Goal: Find specific page/section: Find specific page/section

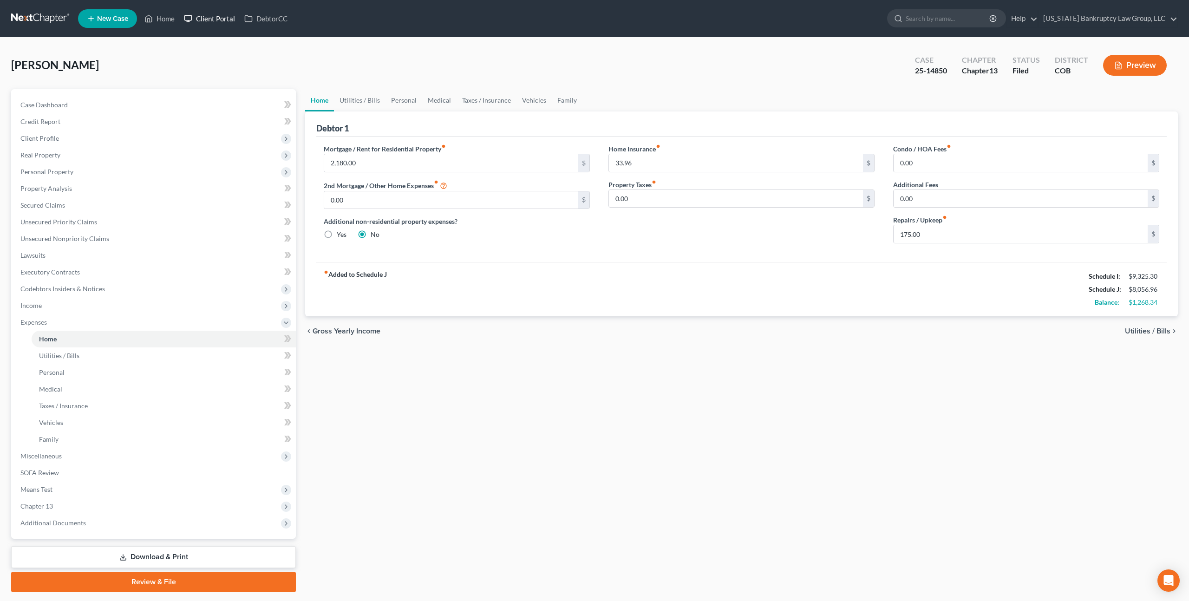
click at [207, 20] on link "Client Portal" at bounding box center [209, 18] width 60 height 17
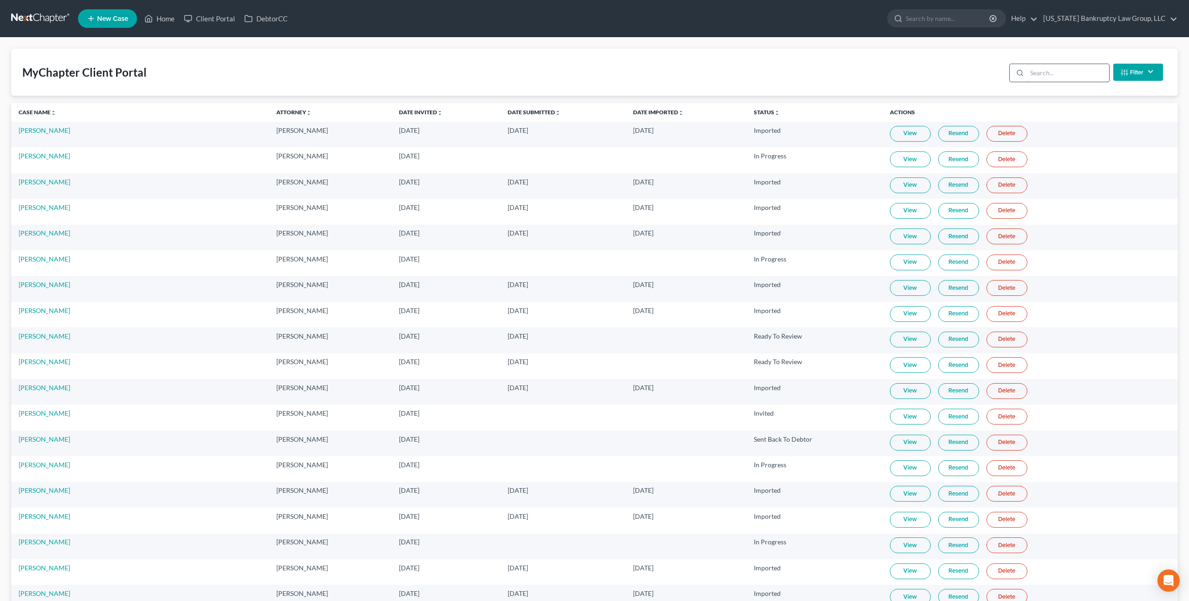
click at [1050, 78] on input "search" at bounding box center [1068, 73] width 82 height 18
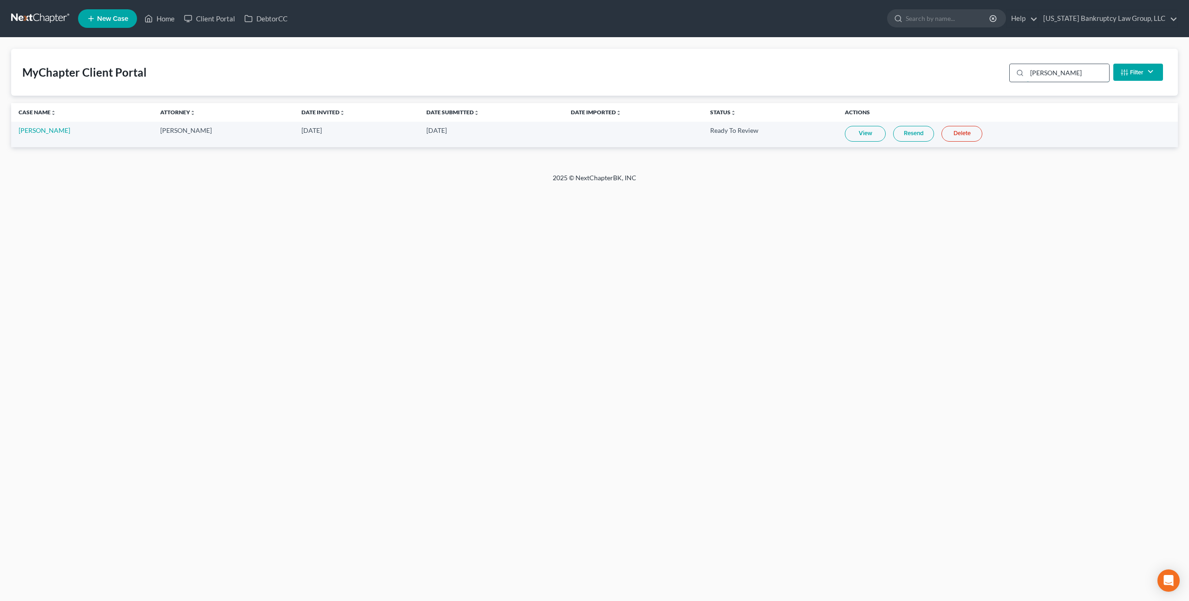
click at [1037, 75] on input "[PERSON_NAME]" at bounding box center [1068, 73] width 82 height 18
click at [1038, 74] on input "raci" at bounding box center [1068, 73] width 82 height 18
click at [1048, 76] on input "[PERSON_NAME]" at bounding box center [1068, 73] width 82 height 18
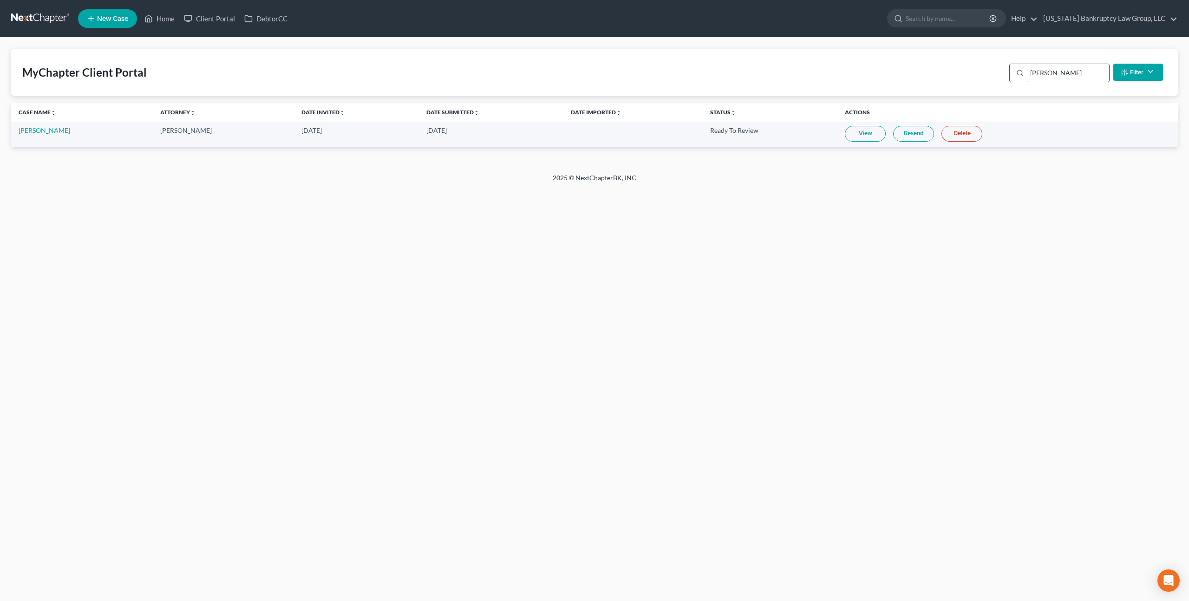
click at [1048, 76] on input "[PERSON_NAME]" at bounding box center [1068, 73] width 82 height 18
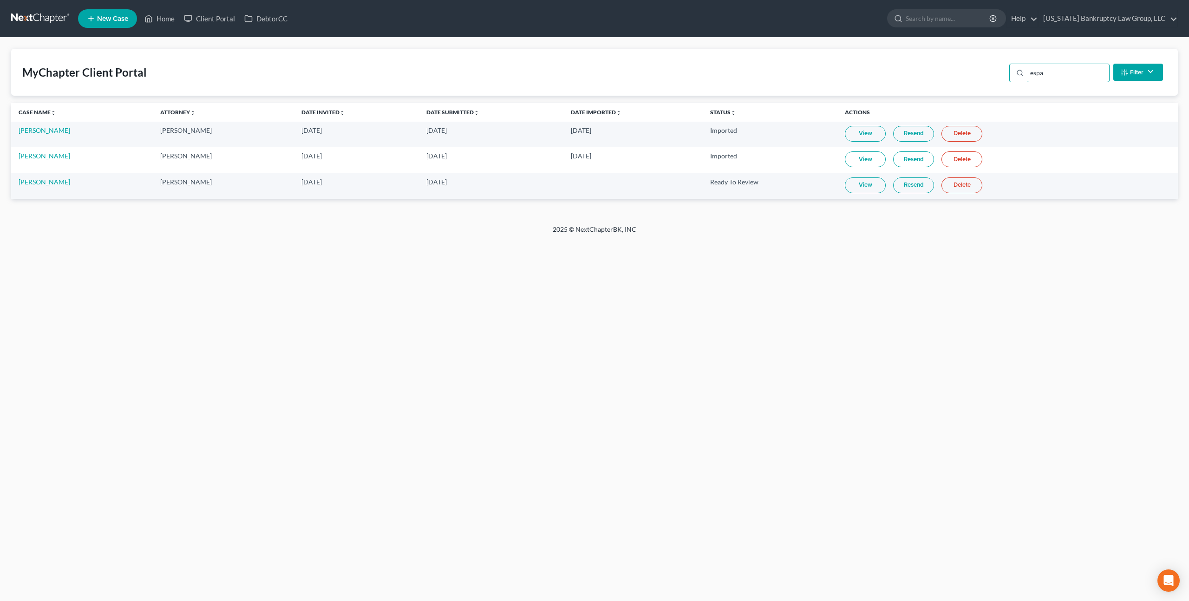
type input "espa"
